Goal: Information Seeking & Learning: Learn about a topic

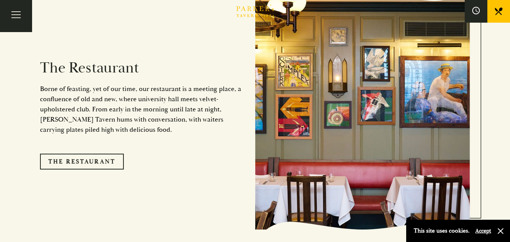
scroll to position [604, 0]
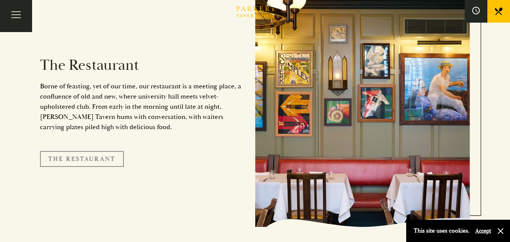
click at [72, 151] on link "The Restaurant" at bounding box center [82, 159] width 84 height 16
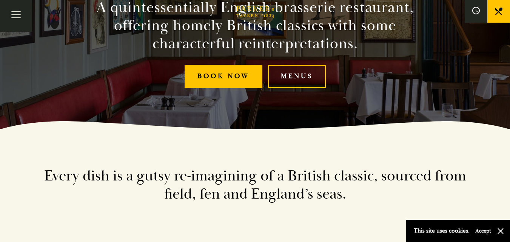
scroll to position [113, 0]
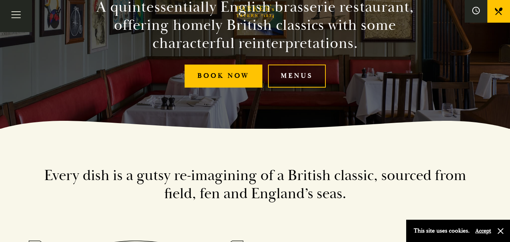
click at [290, 81] on link "Menus" at bounding box center [297, 76] width 58 height 23
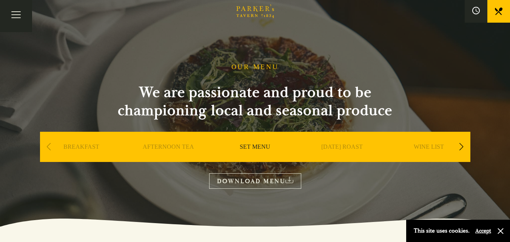
click at [461, 148] on div "Next slide" at bounding box center [461, 146] width 10 height 17
click at [460, 146] on div "Next slide" at bounding box center [461, 146] width 10 height 17
click at [426, 148] on link "BAR" at bounding box center [428, 158] width 13 height 30
click at [249, 147] on link "A LA CARTE" at bounding box center [254, 158] width 35 height 30
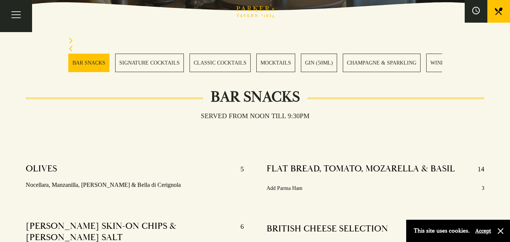
scroll to position [226, 0]
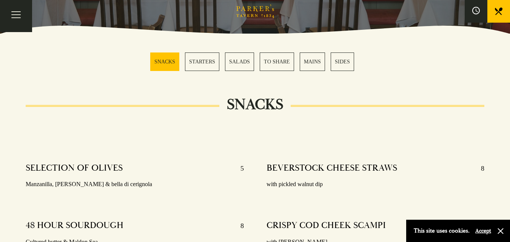
scroll to position [188, 0]
